Goal: Information Seeking & Learning: Learn about a topic

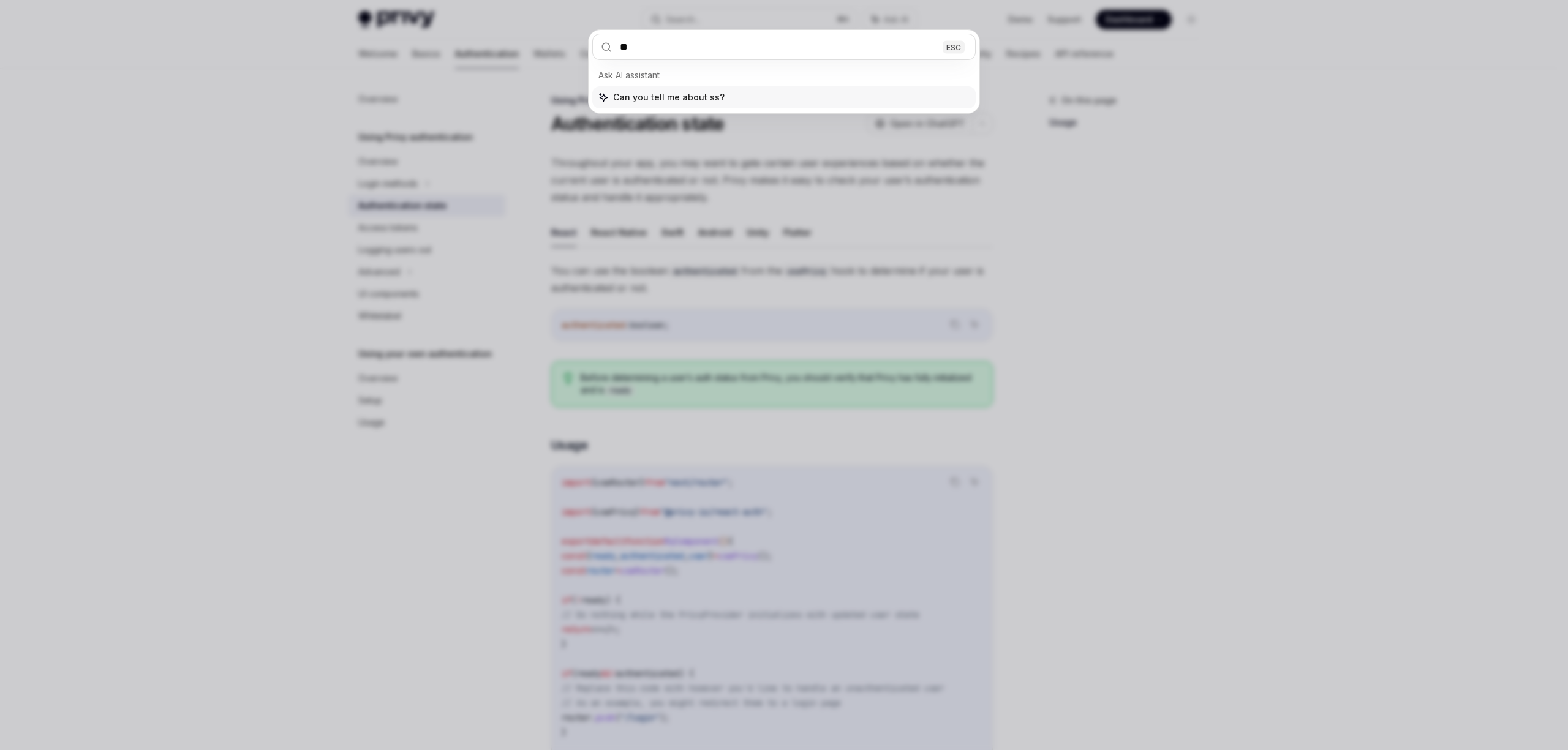
type input "***"
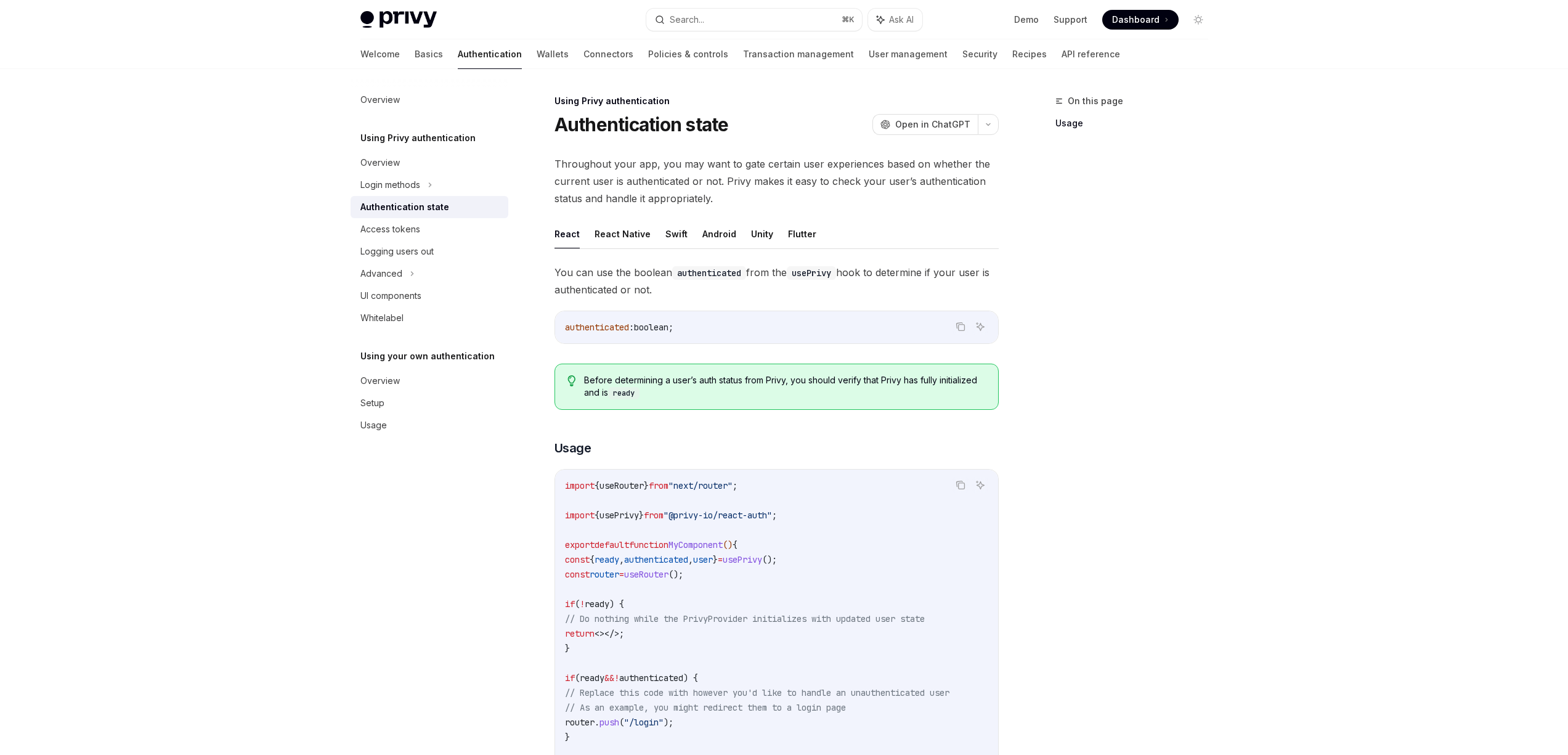
type textarea "*"
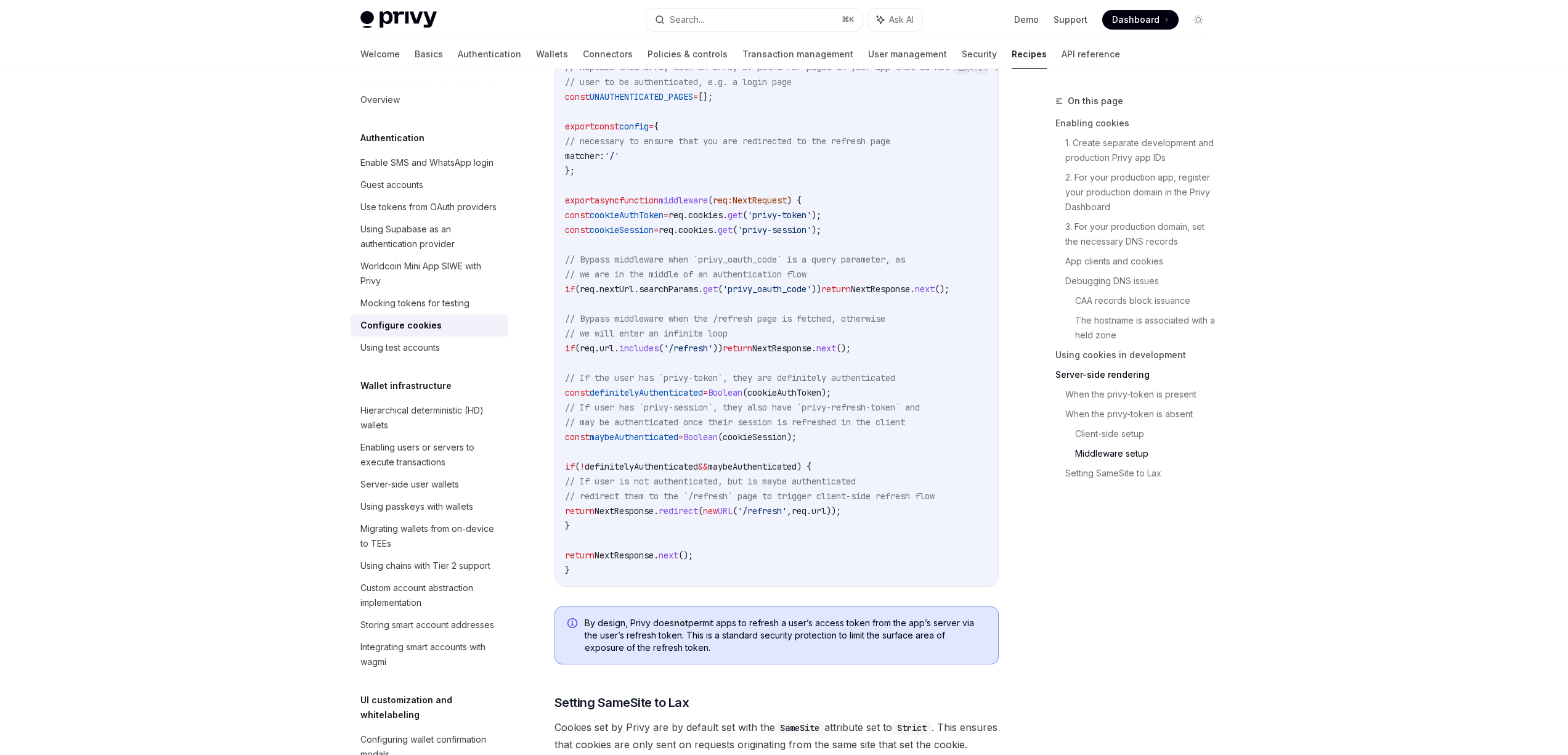
scroll to position [3698, 0]
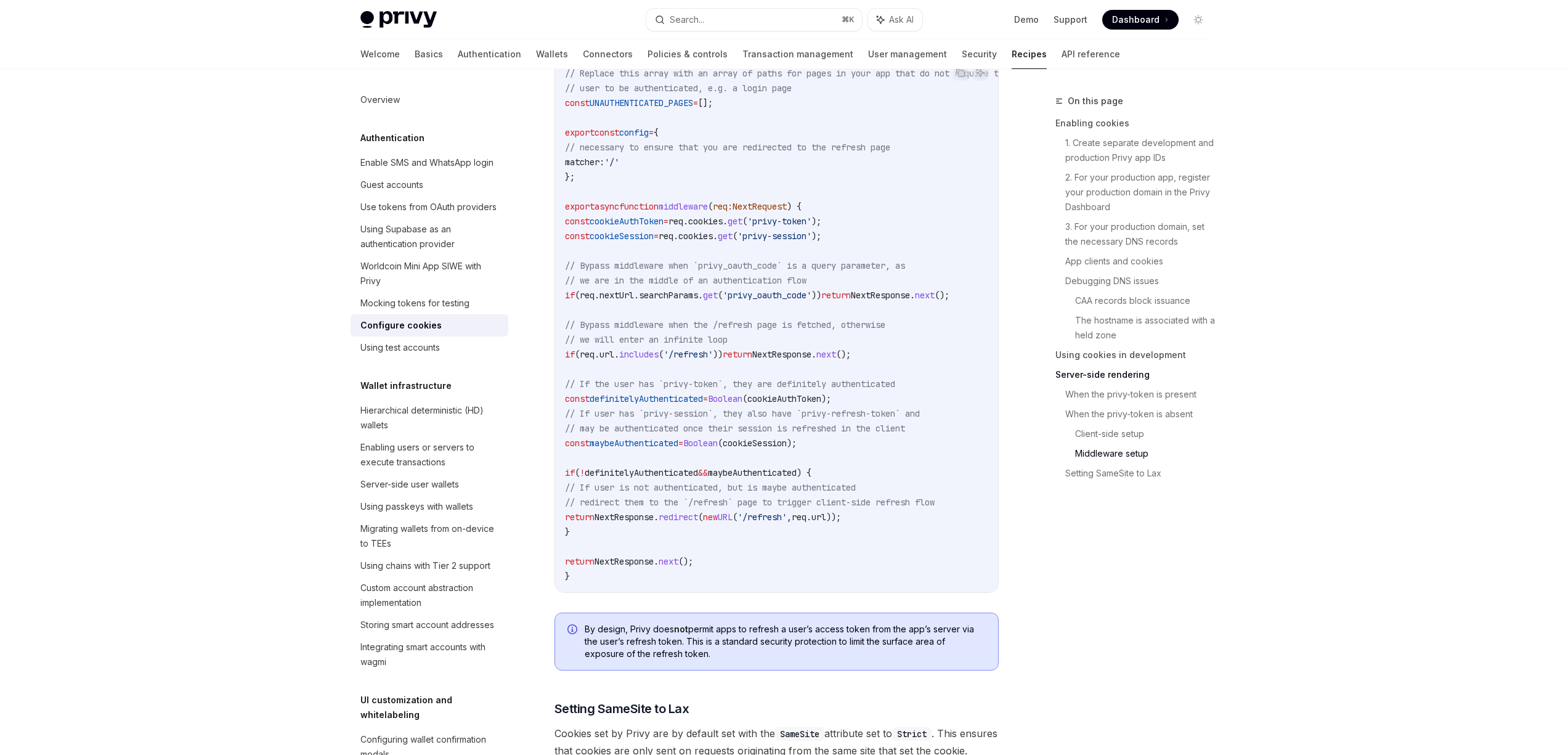
drag, startPoint x: 1373, startPoint y: 579, endPoint x: 1357, endPoint y: 572, distance: 17.5
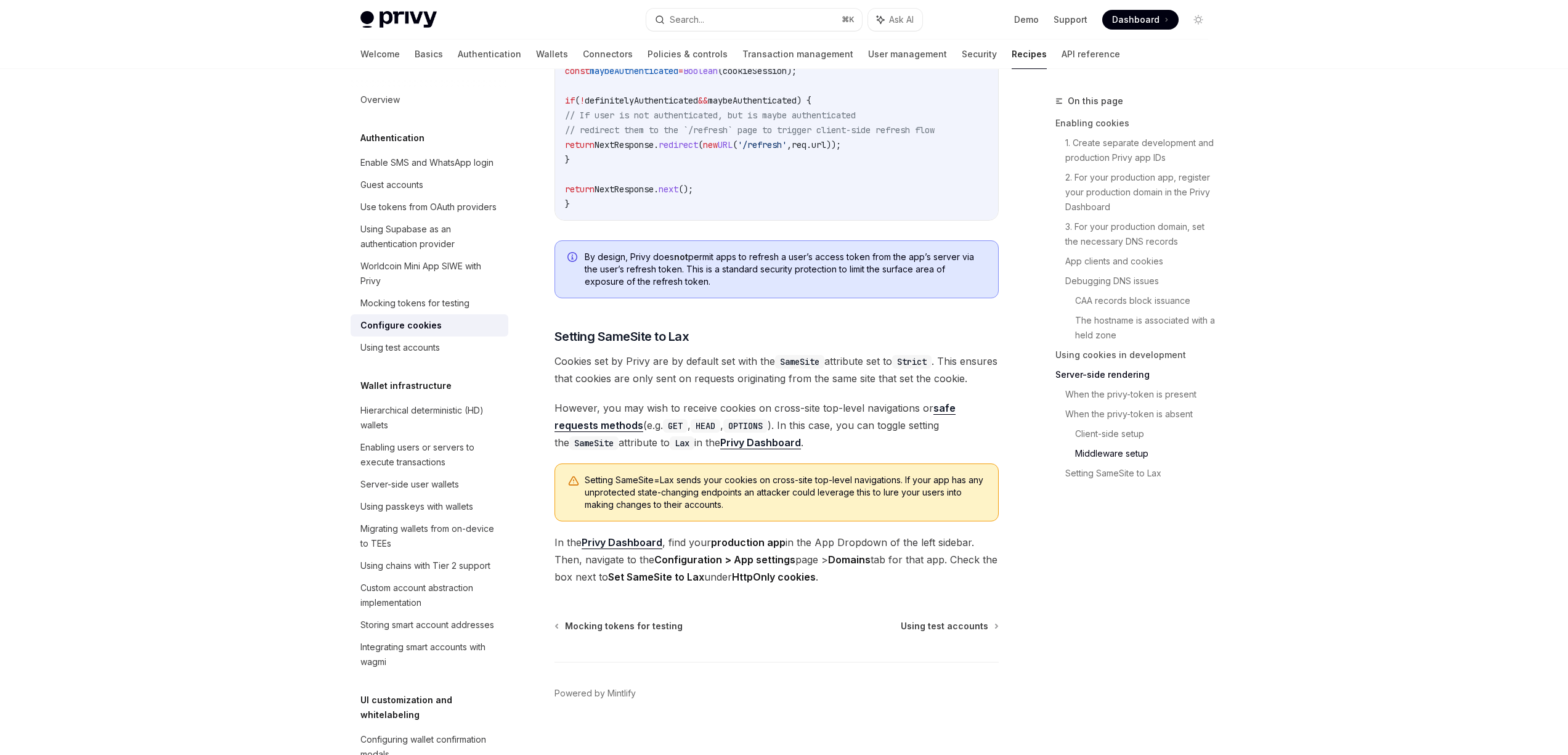
scroll to position [4106, 0]
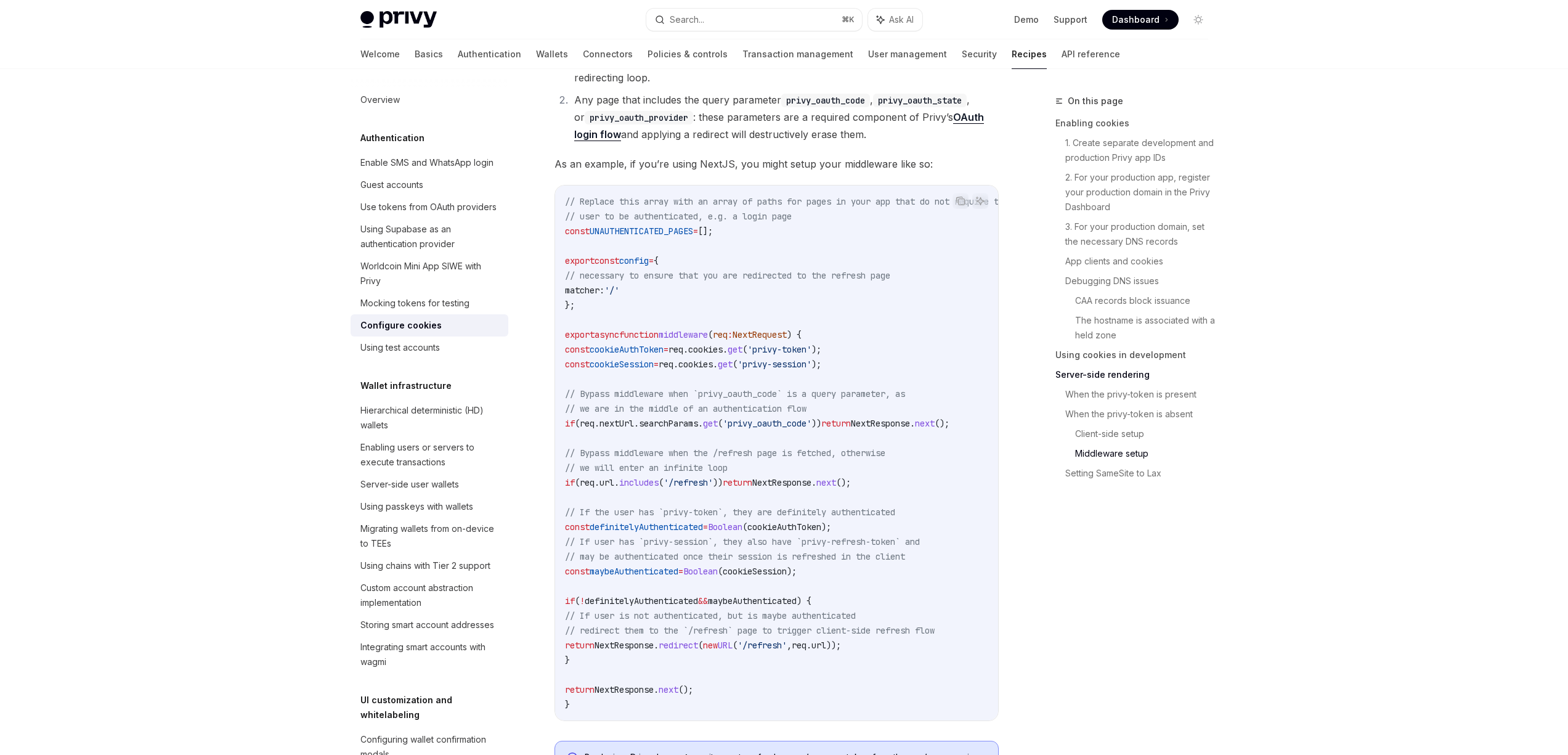
scroll to position [2937, 0]
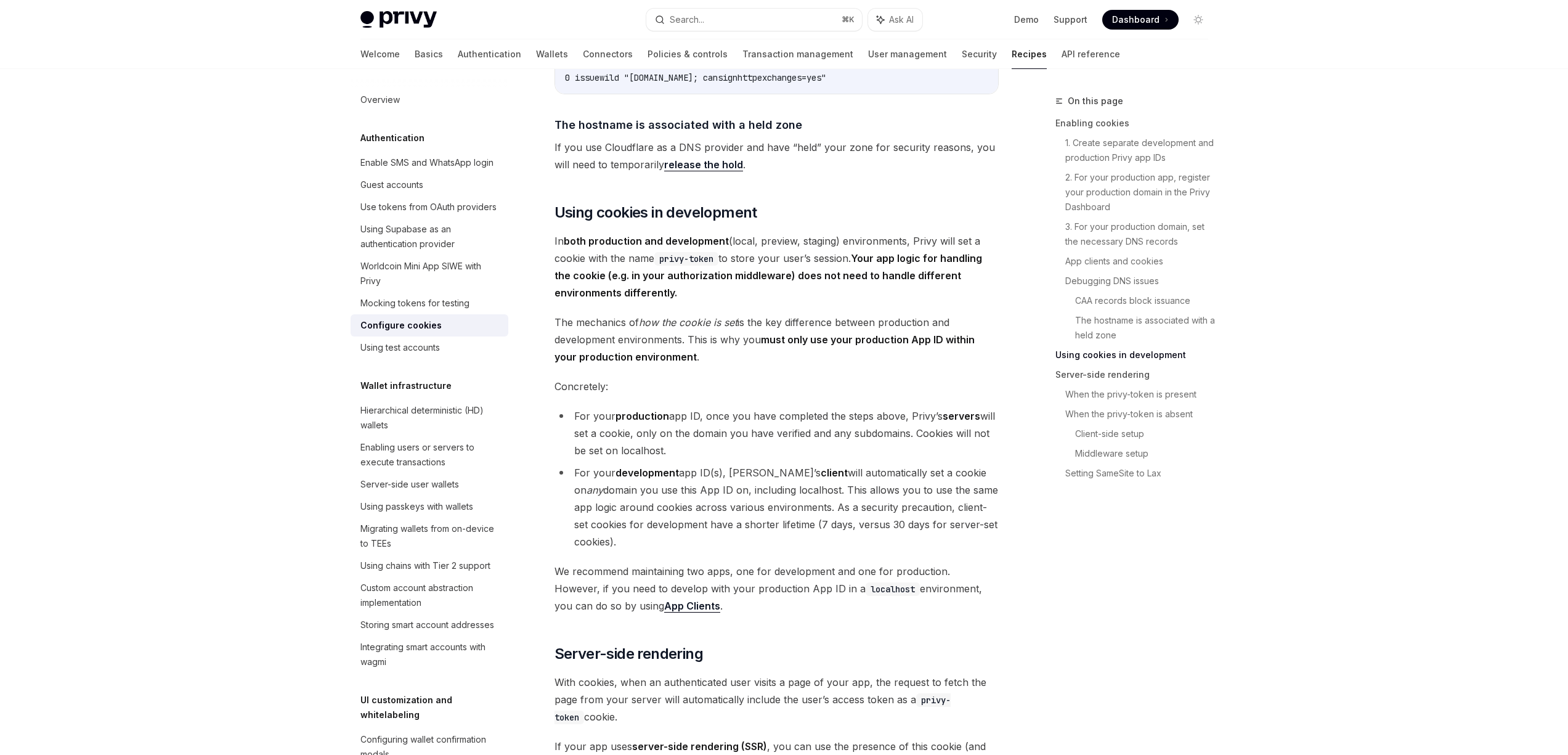
scroll to position [1846, 0]
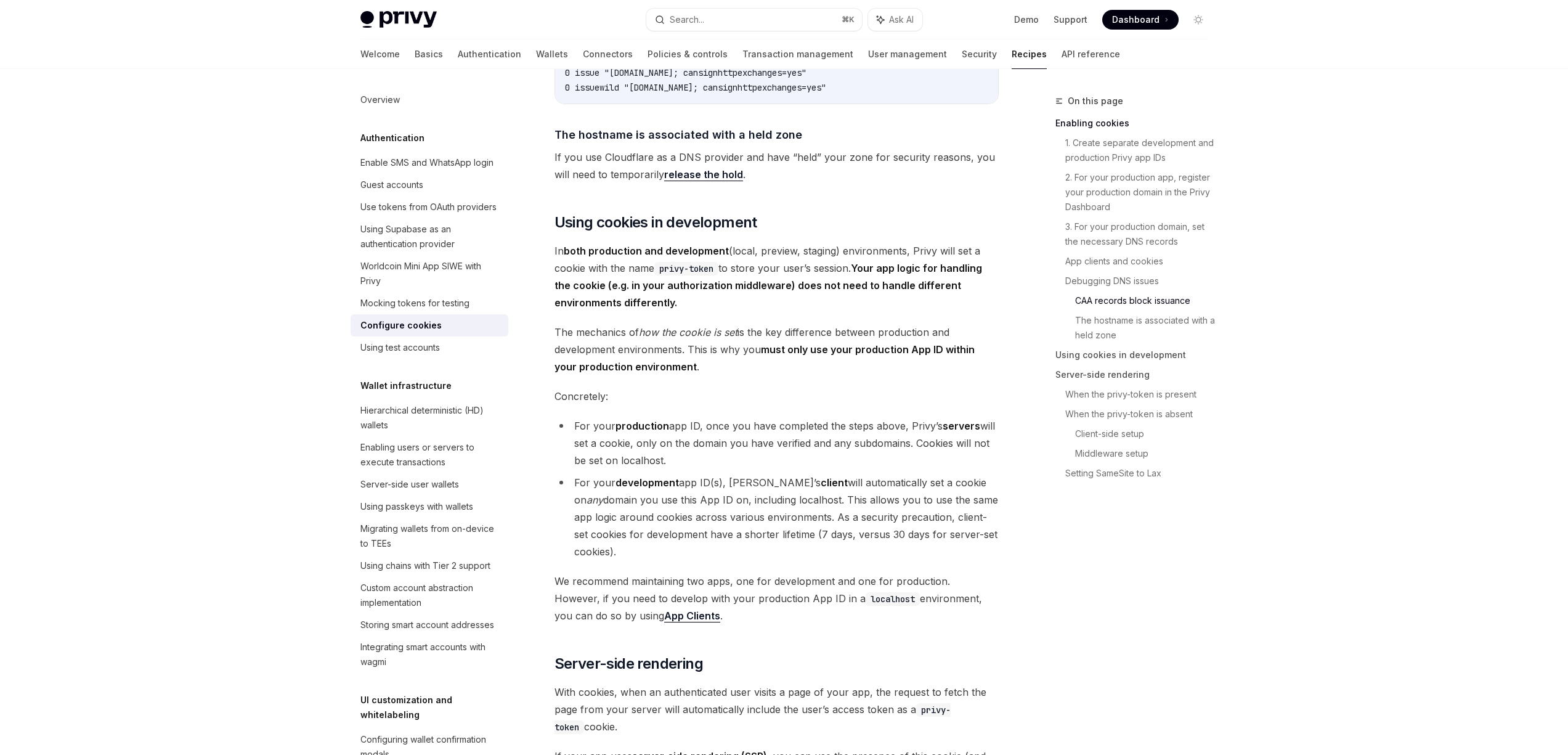
click at [1297, 572] on div "Privy Docs home page Search... ⌘ K Ask AI Demo Support Dashboard Dashboard Sear…" at bounding box center [784, 572] width 1568 height 4838
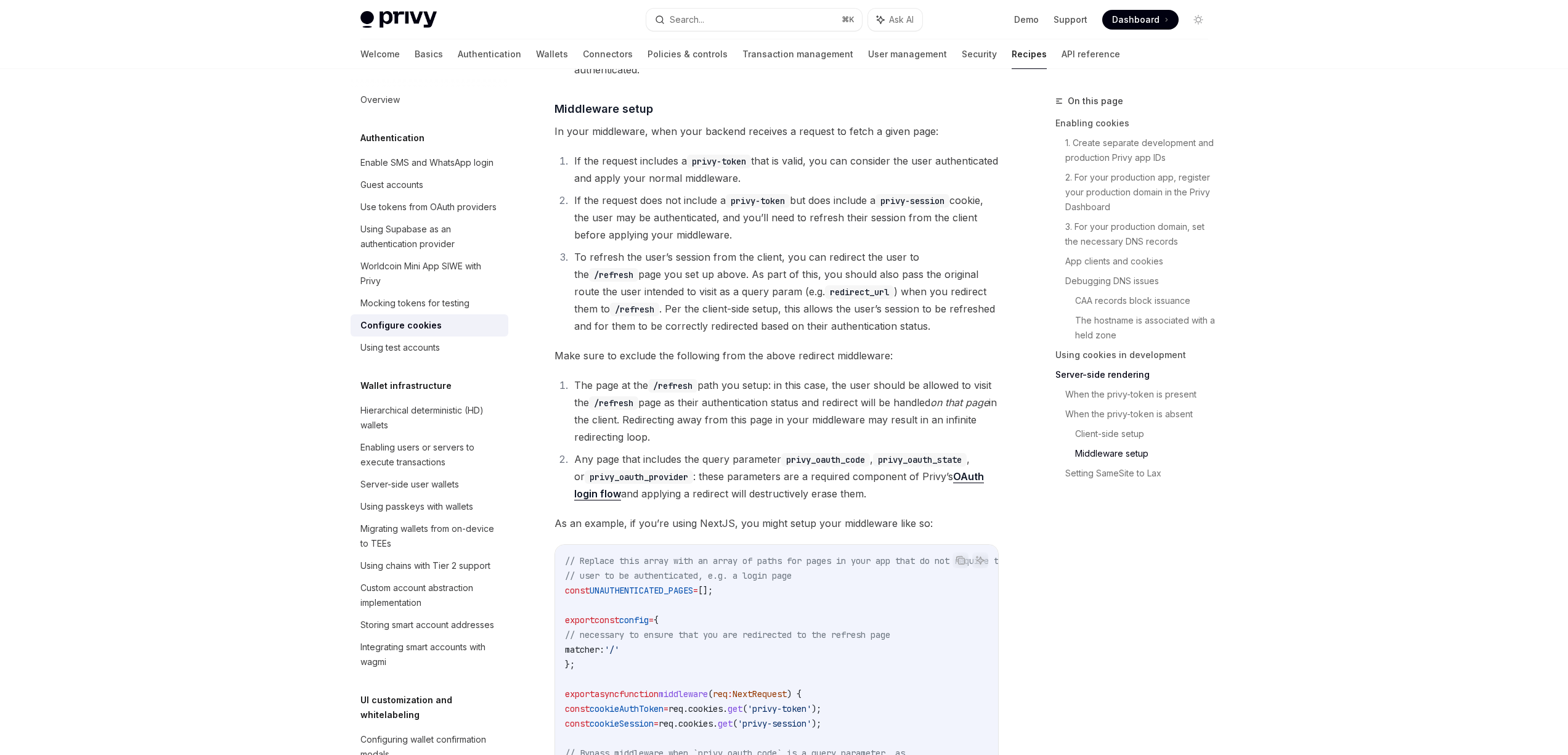
scroll to position [3193, 0]
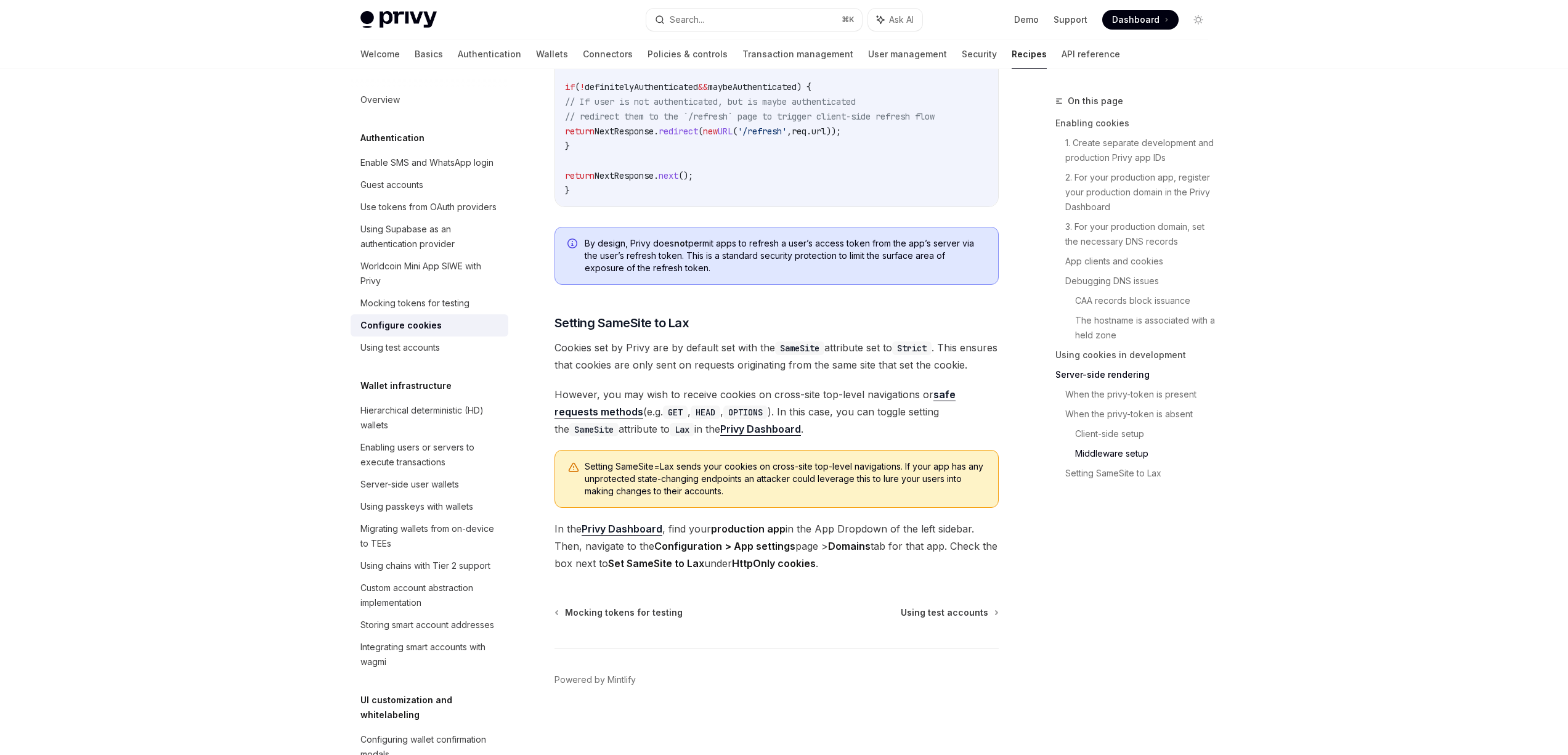
scroll to position [4106, 0]
